Goal: Task Accomplishment & Management: Manage account settings

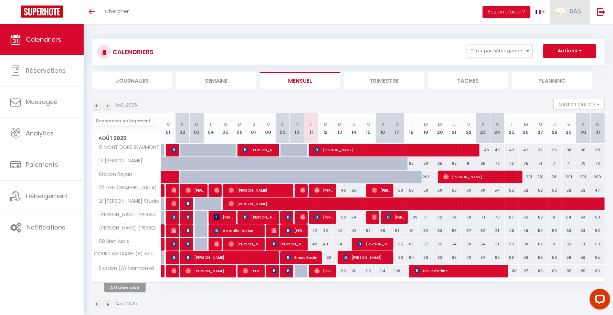
click at [567, 11] on link "SAS" at bounding box center [570, 12] width 40 height 24
click at [555, 34] on link "Paramètres" at bounding box center [562, 35] width 51 height 12
select select "fr"
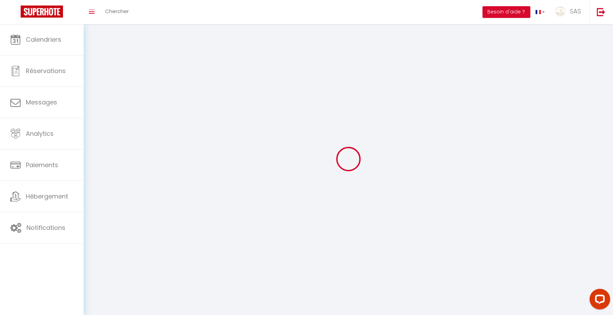
type input "SAS"
type input "BCN CONCIERGERIE"
type input "04 44 44 94 12"
type input "BCN CONCIERGERIE [STREET_ADDRESS]"
type input "63000"
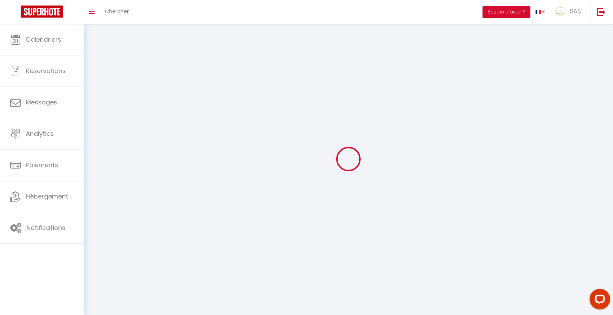
type input "[GEOGRAPHIC_DATA]"
type input "mc8HmQrdq1Qq7XFI92MXDLaOa"
type input "tTaq2okv1QClfljyD2QXXBvYP"
type input "[URL][DOMAIN_NAME]"
select select "28"
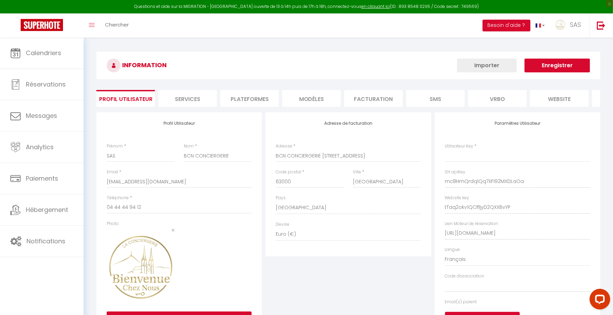
type input "mc8HmQrdq1Qq7XFI92MXDLaOa"
type input "tTaq2okv1QClfljyD2QXXBvYP"
type input "[URL][DOMAIN_NAME]"
select select "fr"
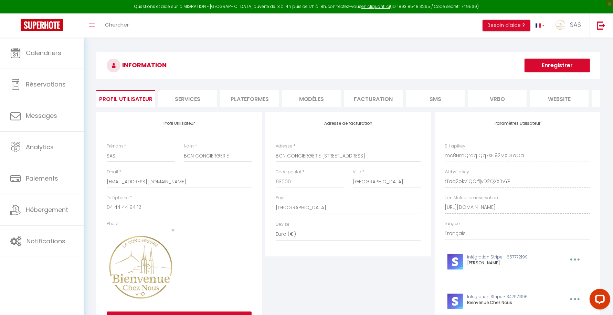
click at [252, 94] on li "Plateformes" at bounding box center [249, 98] width 59 height 17
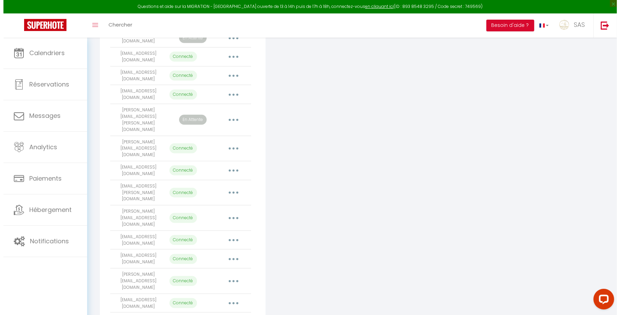
scroll to position [513, 0]
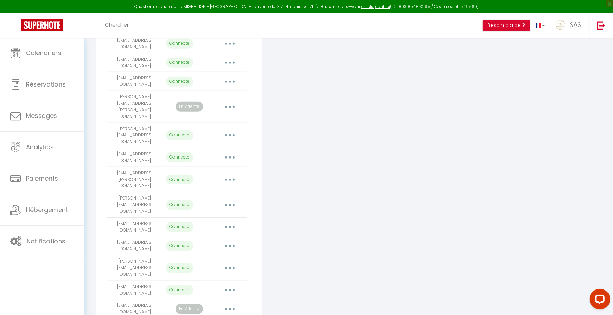
select select
select select "32001"
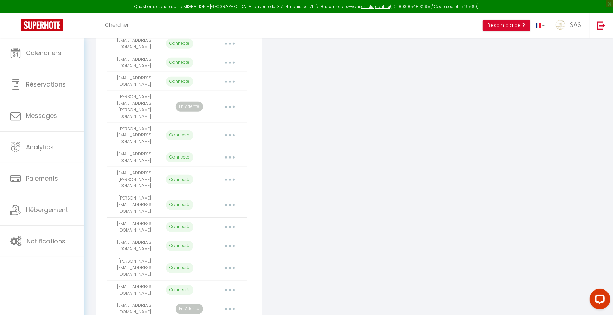
select select
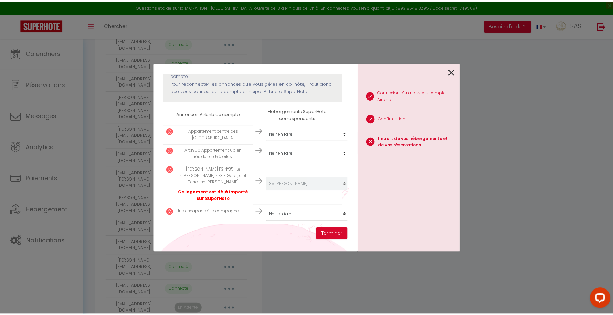
scroll to position [96, 0]
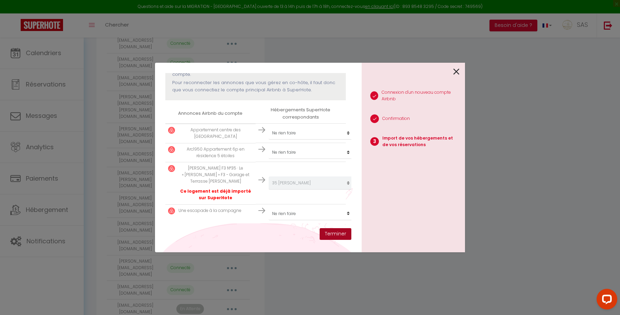
click at [337, 236] on button "Terminer" at bounding box center [336, 234] width 32 height 12
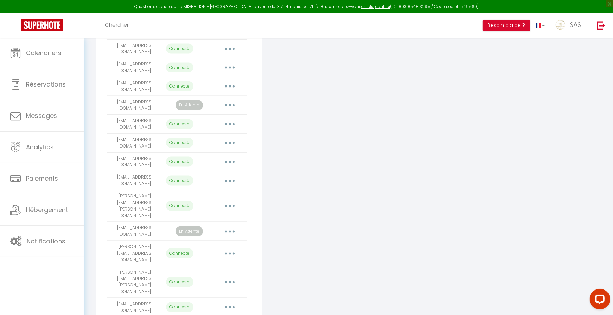
scroll to position [1205, 0]
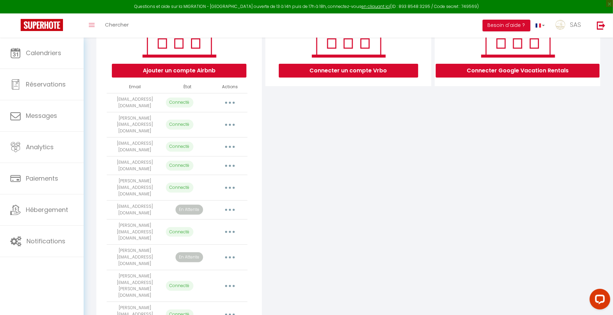
scroll to position [0, 0]
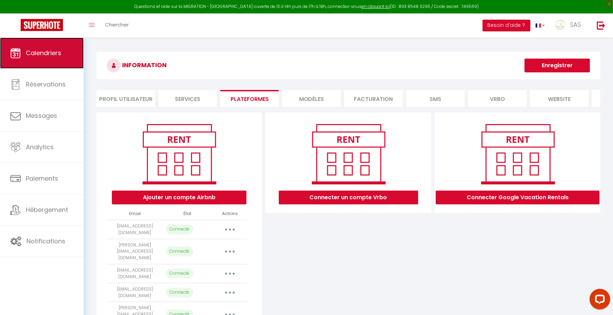
click at [56, 54] on span "Calendriers" at bounding box center [43, 53] width 35 height 9
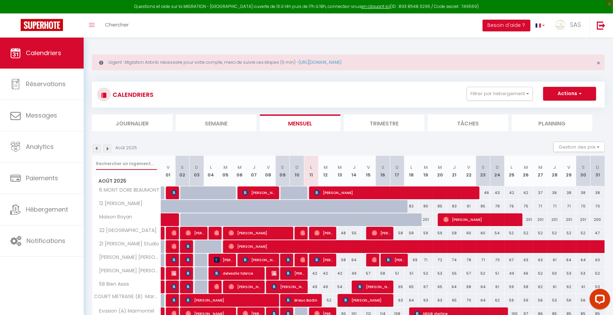
click at [133, 157] on input "text" at bounding box center [126, 163] width 61 height 12
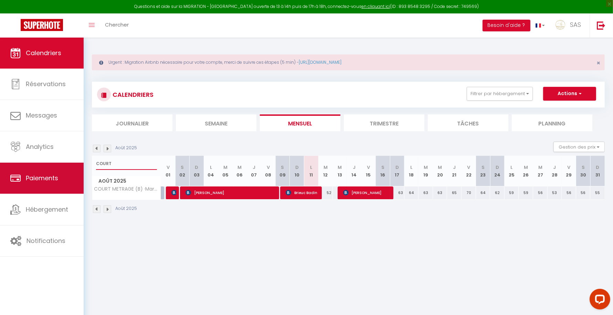
drag, startPoint x: 122, startPoint y: 164, endPoint x: 81, endPoint y: 163, distance: 41.0
click at [81, 163] on div "Questions et aide sur la MIGRATION - [GEOGRAPHIC_DATA] ouverte de 13 à 14h puis…" at bounding box center [306, 133] width 613 height 191
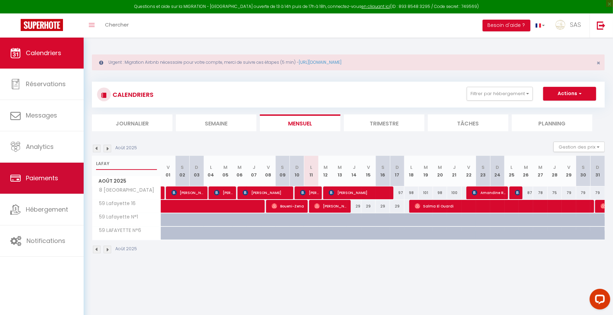
drag, startPoint x: 128, startPoint y: 167, endPoint x: 73, endPoint y: 167, distance: 54.8
click at [73, 167] on div "Questions et aide sur la MIGRATION - [GEOGRAPHIC_DATA] ouverte de 13 à 14h puis…" at bounding box center [306, 153] width 613 height 231
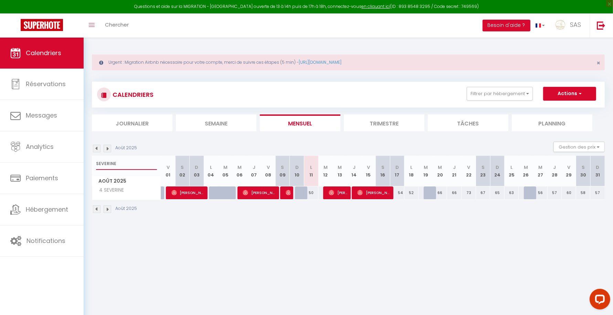
type input "SEVERINE"
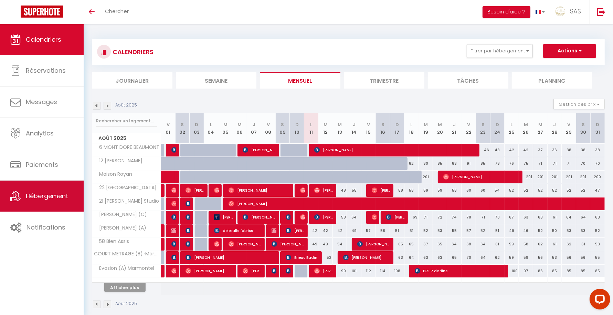
click at [36, 193] on span "Hébergement" at bounding box center [47, 195] width 42 height 9
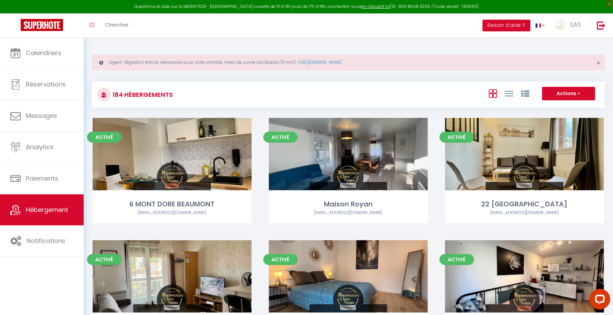
scroll to position [1270, 0]
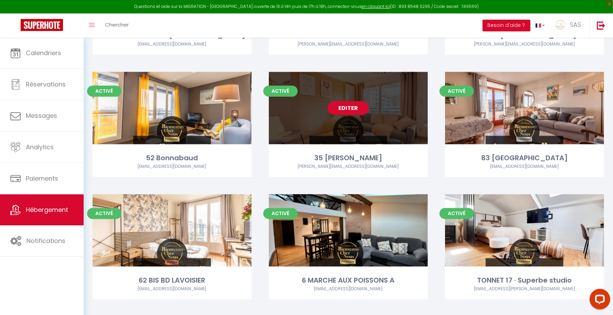
click at [352, 108] on link "Editer" at bounding box center [348, 108] width 41 height 14
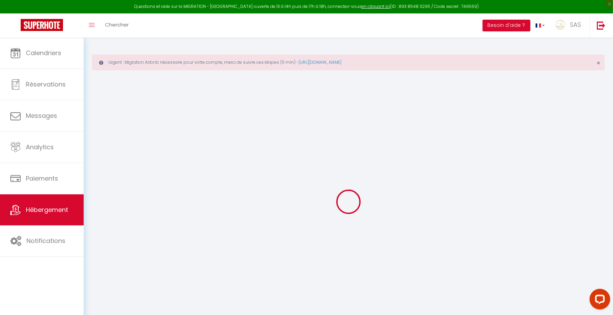
checkbox input "false"
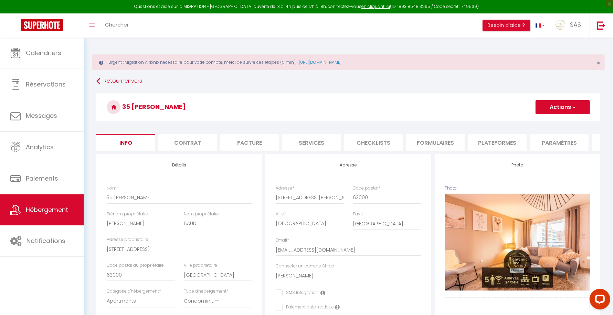
checkbox input "false"
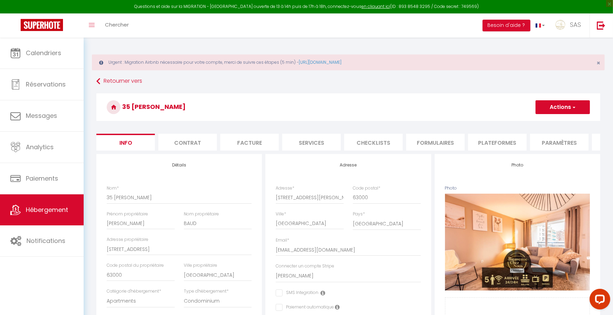
checkbox input "false"
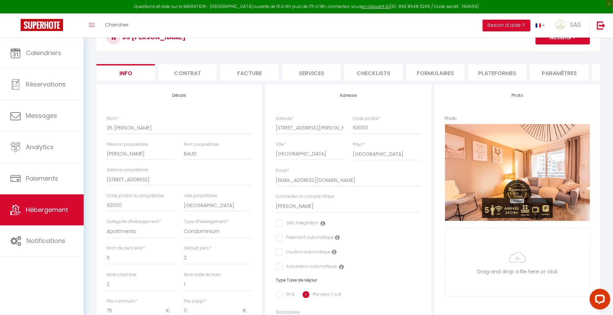
scroll to position [72, 0]
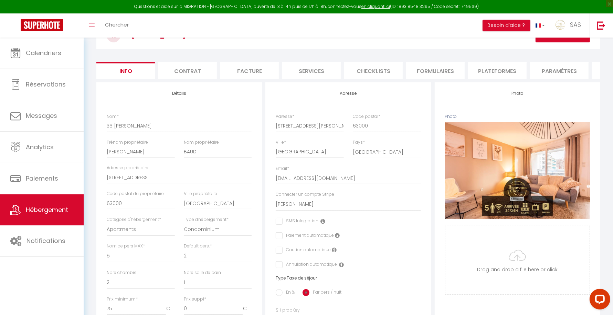
click at [503, 75] on li "Plateformes" at bounding box center [497, 70] width 59 height 17
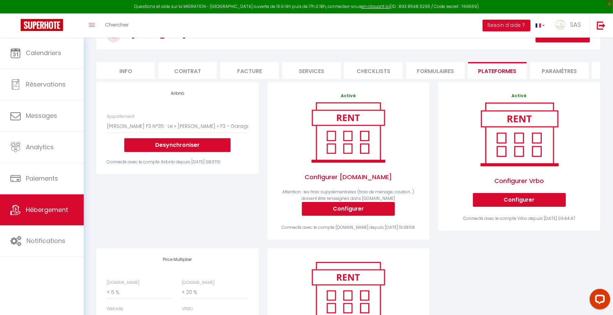
scroll to position [157, 0]
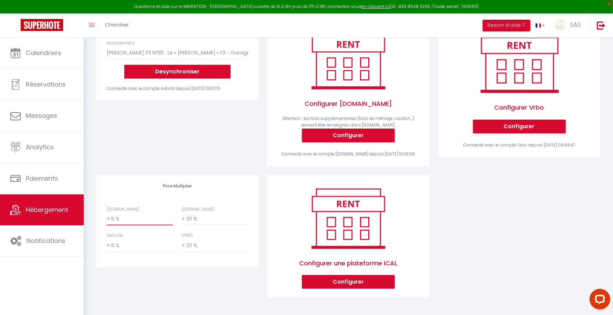
click at [128, 216] on select "0 + 1 % + 2 % + 3 % + 4 % + 5 % + 6 % + 7 % + 8 % + 9 %" at bounding box center [140, 218] width 66 height 13
select select "+ 22 %"
click at [107, 212] on select "0 + 1 % + 2 % + 3 % + 4 % + 5 % + 6 % + 7 % + 8 % + 9 %" at bounding box center [140, 218] width 66 height 13
click at [523, 218] on div "Airbnb Appartement F1 hyper centre Clermont-Ferrand - contact@bienvenuecheznous…" at bounding box center [348, 157] width 513 height 297
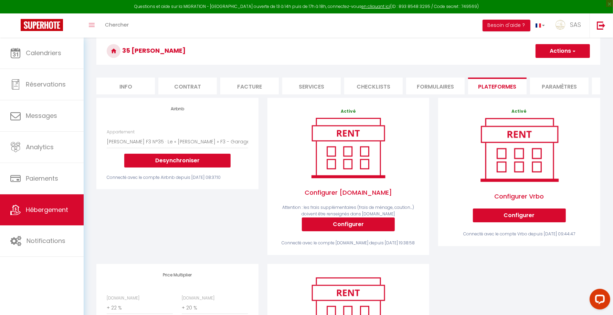
scroll to position [0, 0]
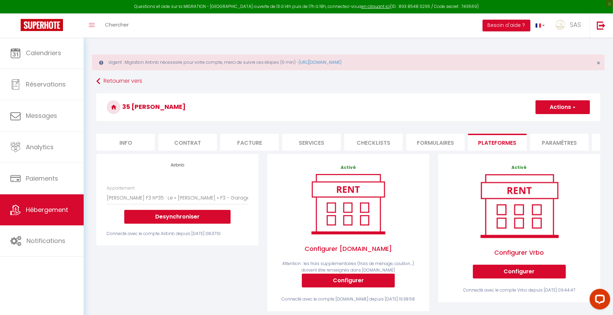
click at [564, 107] on button "Actions" at bounding box center [563, 107] width 54 height 14
click at [549, 121] on link "Enregistrer" at bounding box center [562, 122] width 54 height 9
